Goal: Task Accomplishment & Management: Use online tool/utility

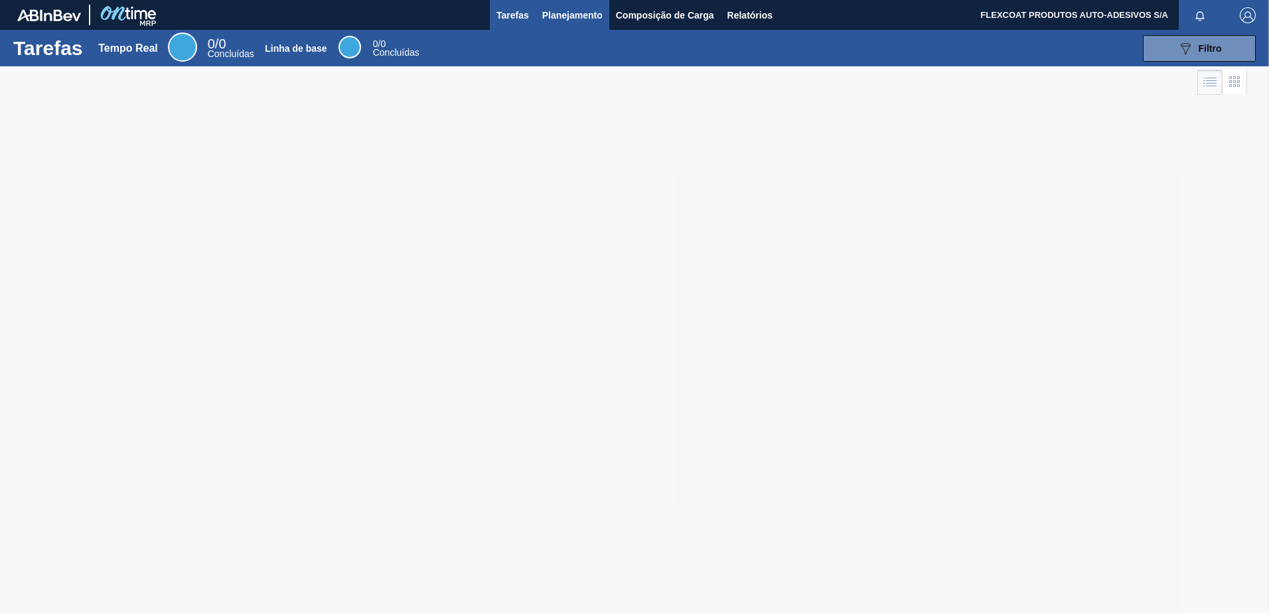
click at [556, 19] on span "Planejamento" at bounding box center [572, 15] width 60 height 16
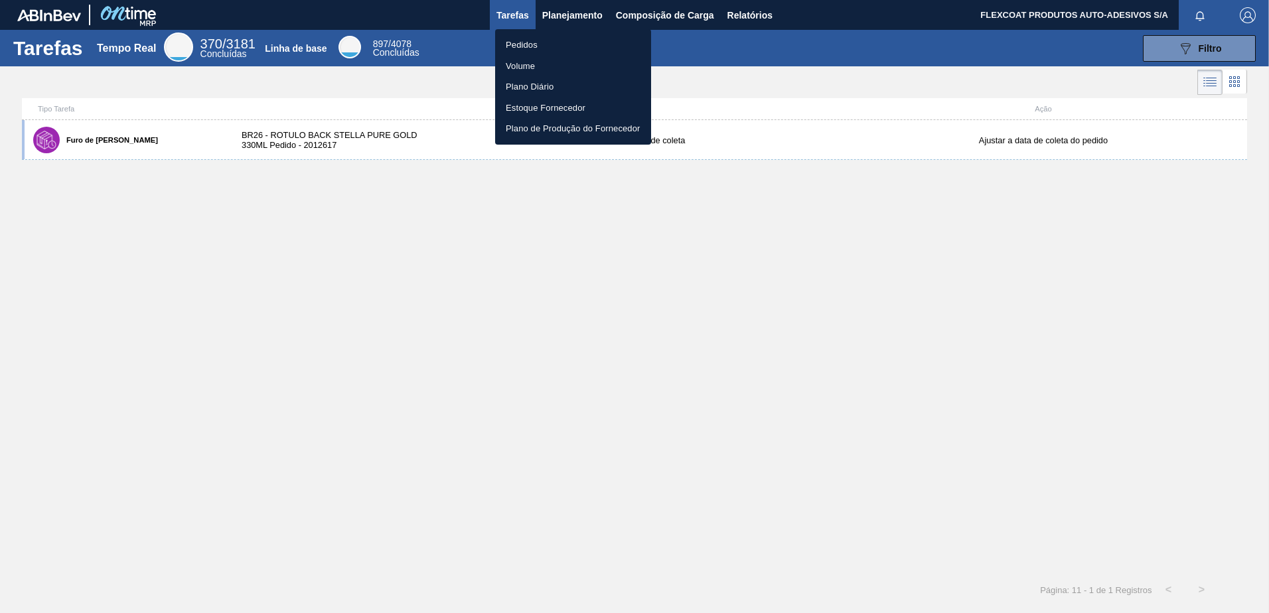
click at [526, 46] on li "Pedidos" at bounding box center [573, 45] width 156 height 21
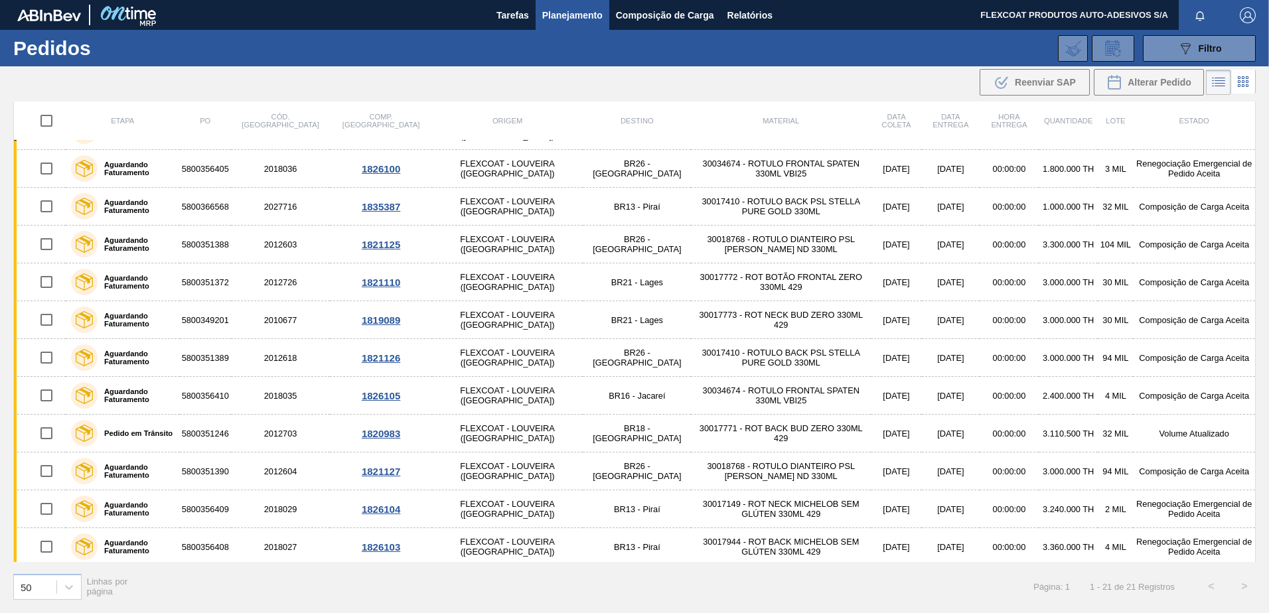
scroll to position [374, 0]
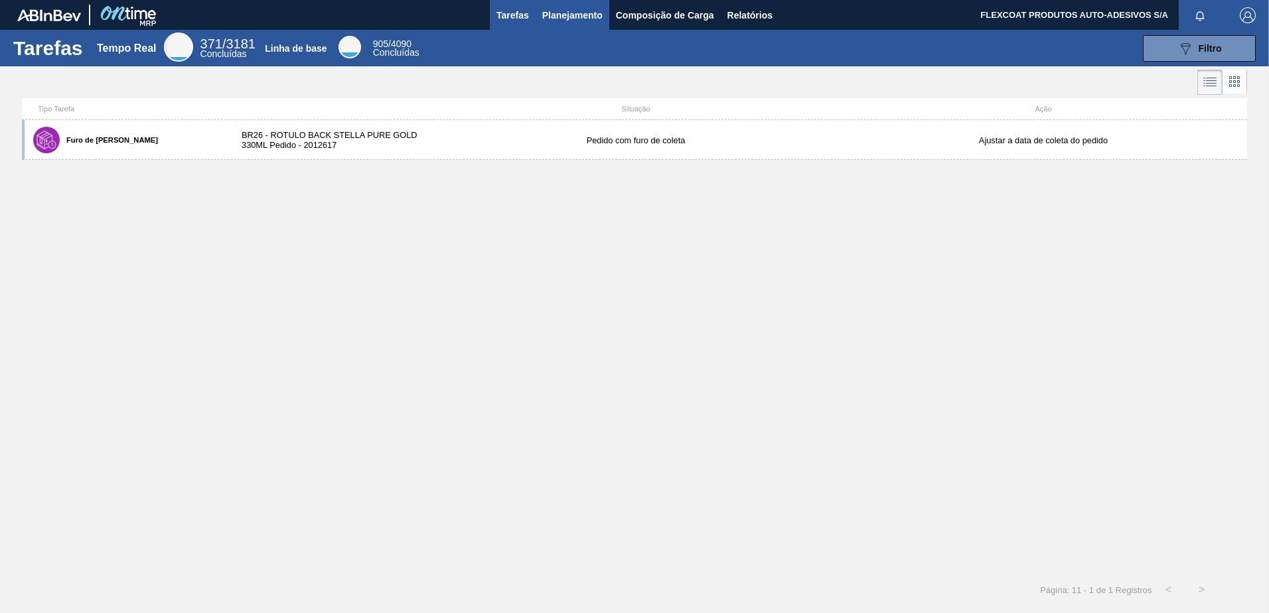
click at [576, 17] on span "Planejamento" at bounding box center [572, 15] width 60 height 16
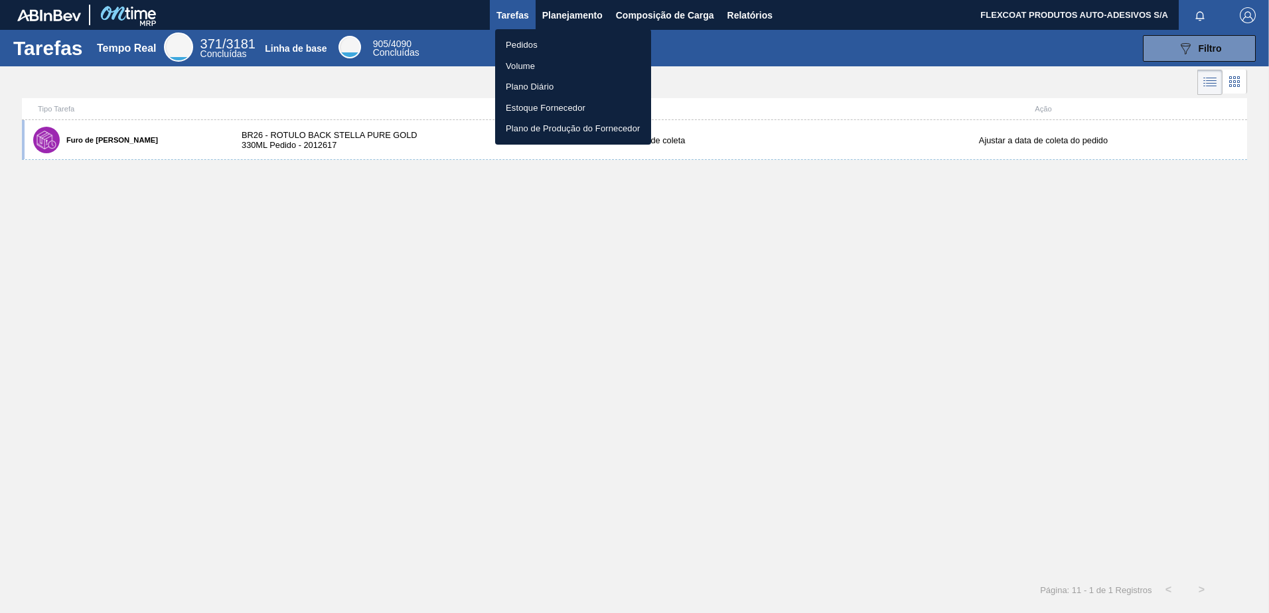
click at [527, 42] on li "Pedidos" at bounding box center [573, 45] width 156 height 21
